Goal: Transaction & Acquisition: Subscribe to service/newsletter

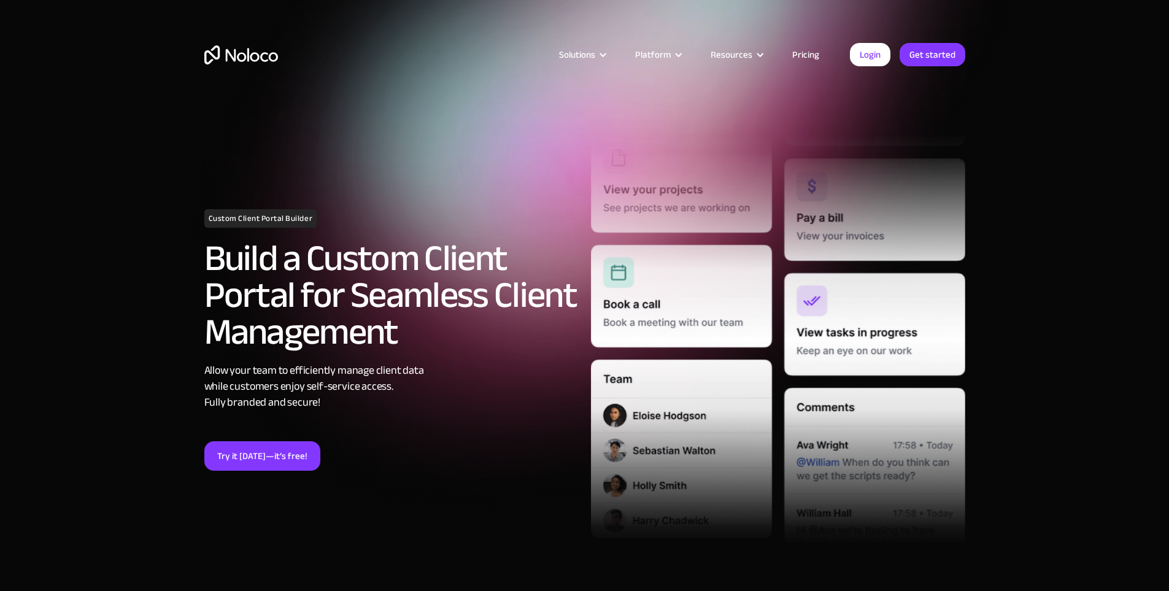
click at [811, 53] on link "Pricing" at bounding box center [806, 55] width 58 height 16
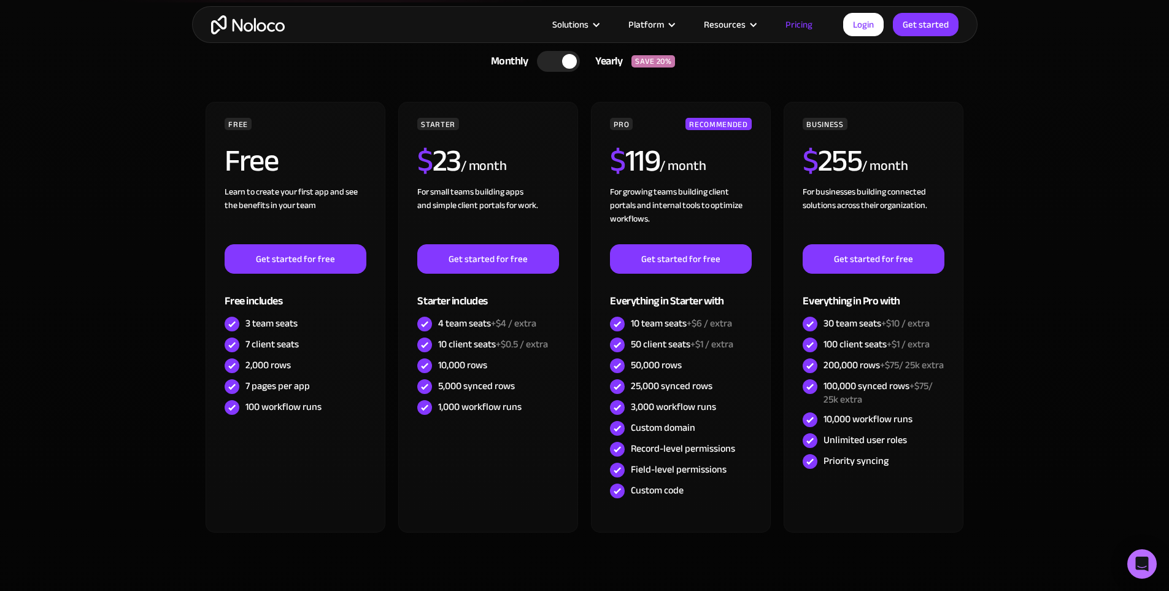
drag, startPoint x: 130, startPoint y: 312, endPoint x: 63, endPoint y: 309, distance: 67.0
click at [68, 308] on section "CHOOSE YOUR PLAN Monthly Yearly SAVE 20% Monthly Yearly SAVE 20% FREE Free Lear…" at bounding box center [584, 318] width 1169 height 632
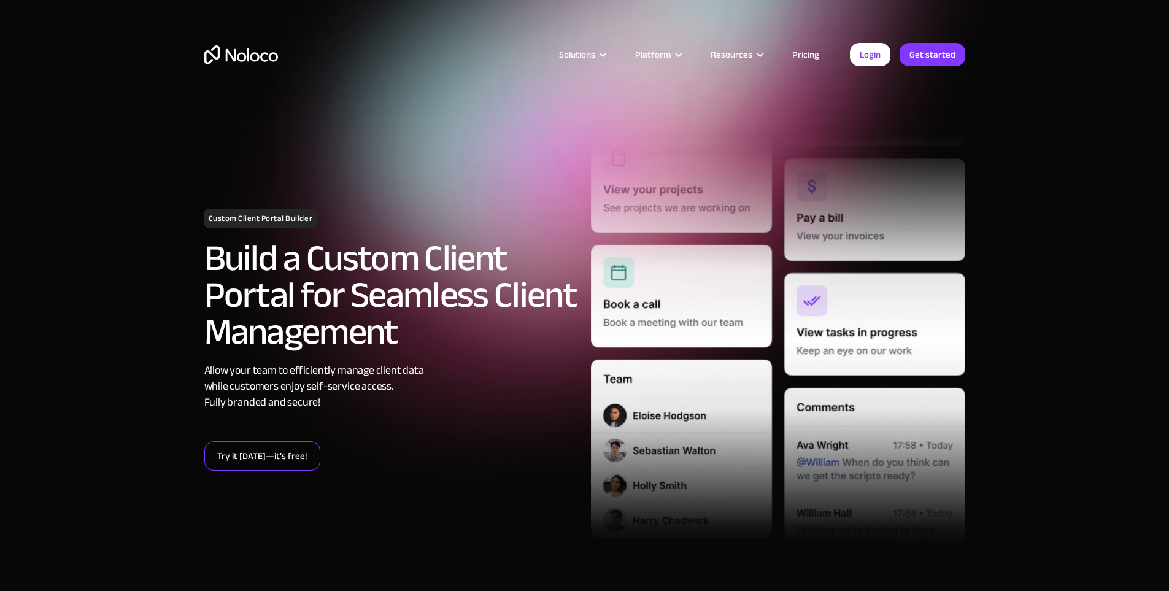
click at [261, 448] on link "Try it today—it’s free!" at bounding box center [262, 455] width 116 height 29
